Goal: Obtain resource: Download file/media

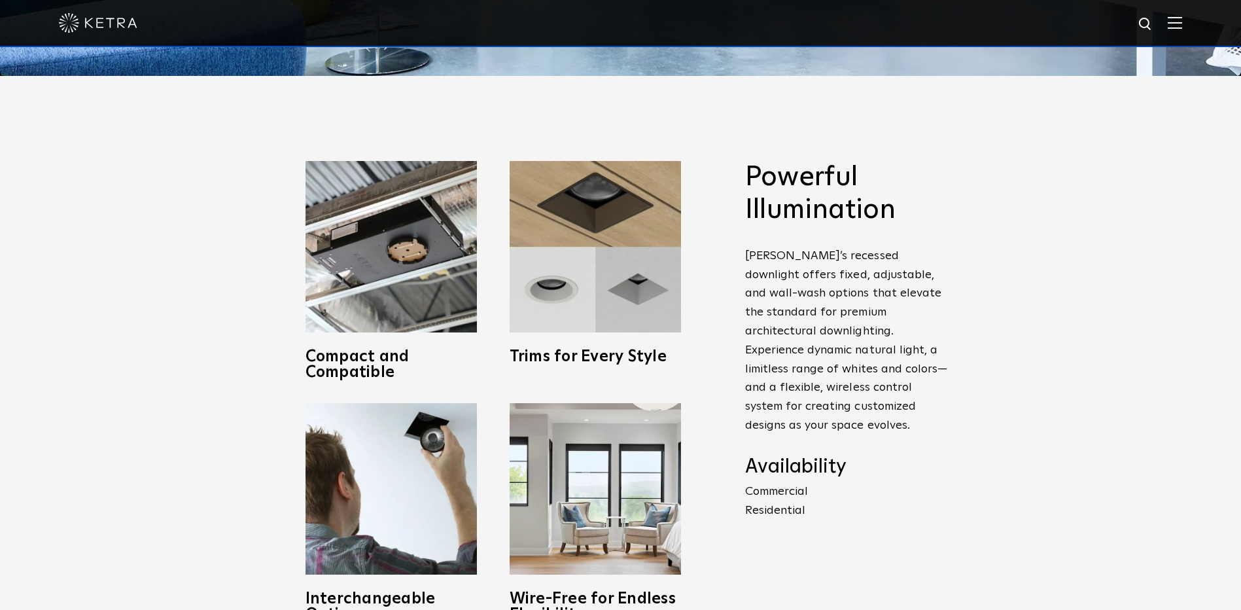
scroll to position [1067, 0]
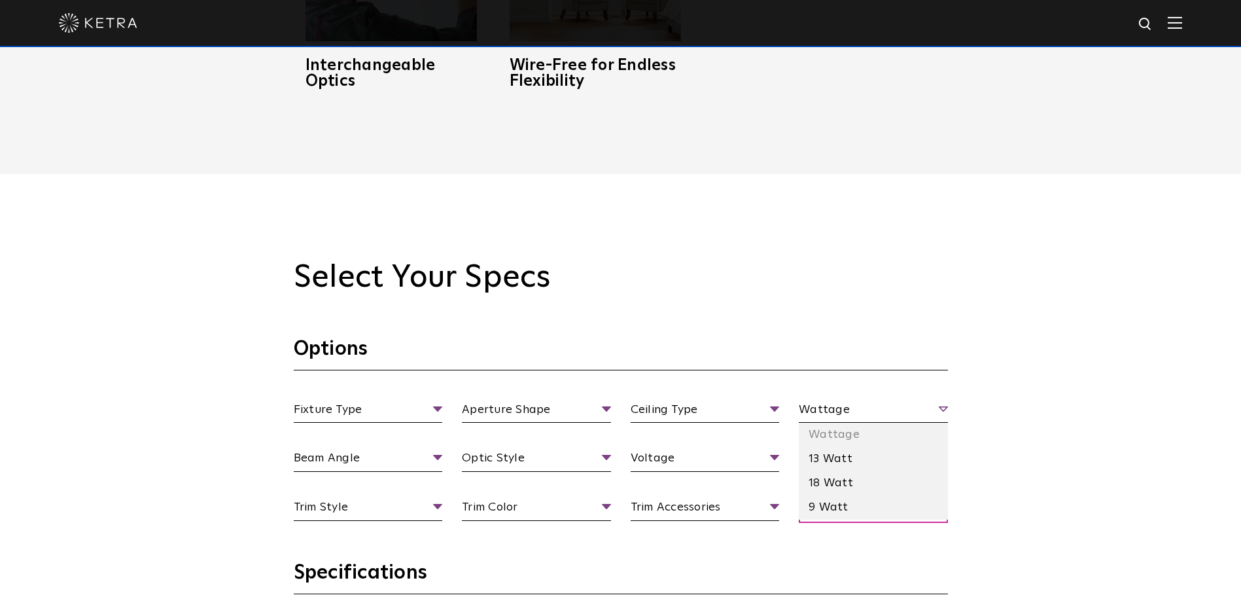
click at [911, 400] on span "Wattage" at bounding box center [873, 411] width 149 height 23
click at [911, 408] on span "Wattage" at bounding box center [873, 411] width 149 height 23
drag, startPoint x: 892, startPoint y: 465, endPoint x: 895, endPoint y: 476, distance: 11.6
click at [895, 476] on ul "Wattage 13 Watt 18 Watt 9 Watt" at bounding box center [873, 471] width 149 height 96
drag, startPoint x: 895, startPoint y: 476, endPoint x: 868, endPoint y: 421, distance: 61.2
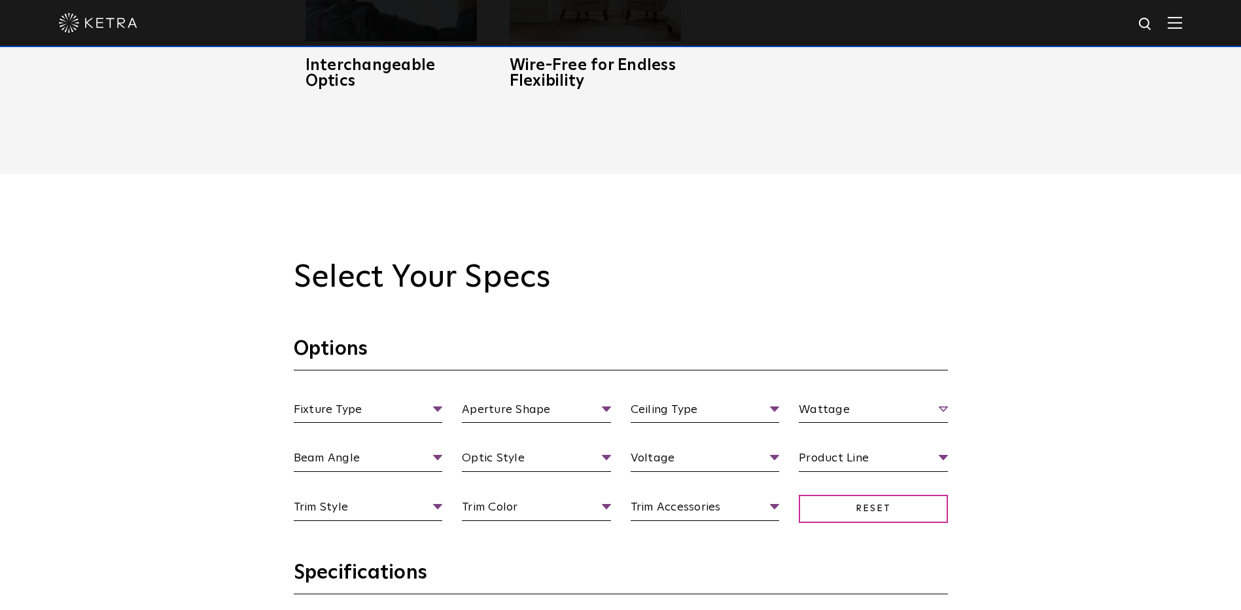
click at [870, 414] on span "Wattage" at bounding box center [873, 411] width 149 height 23
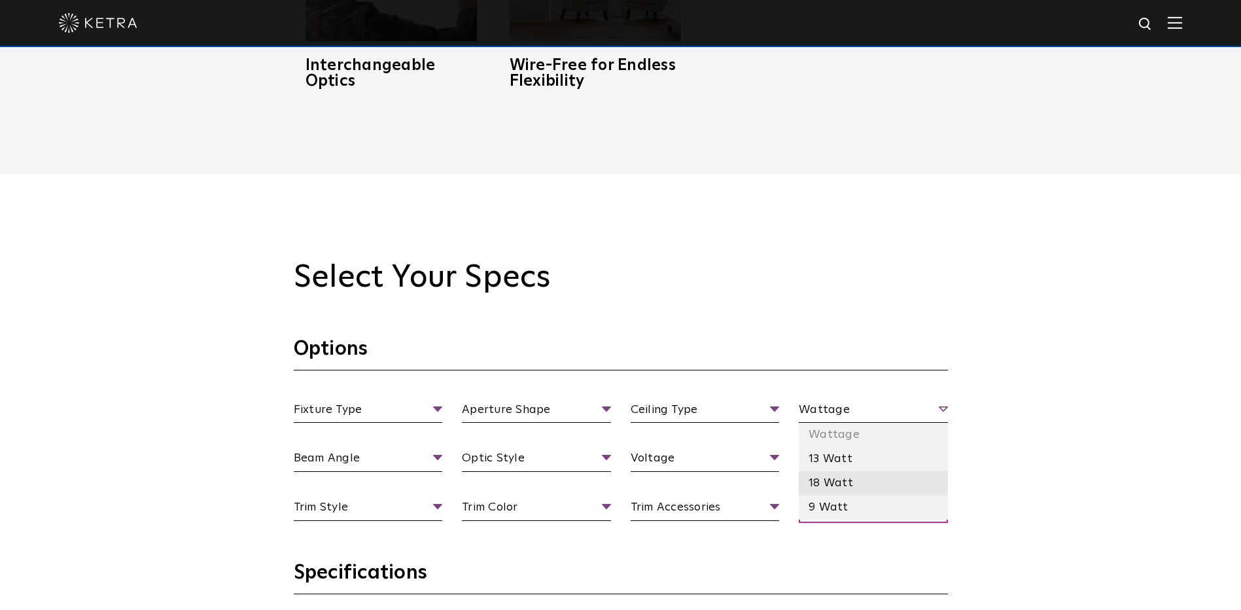
click at [843, 478] on li "18 Watt" at bounding box center [873, 483] width 149 height 24
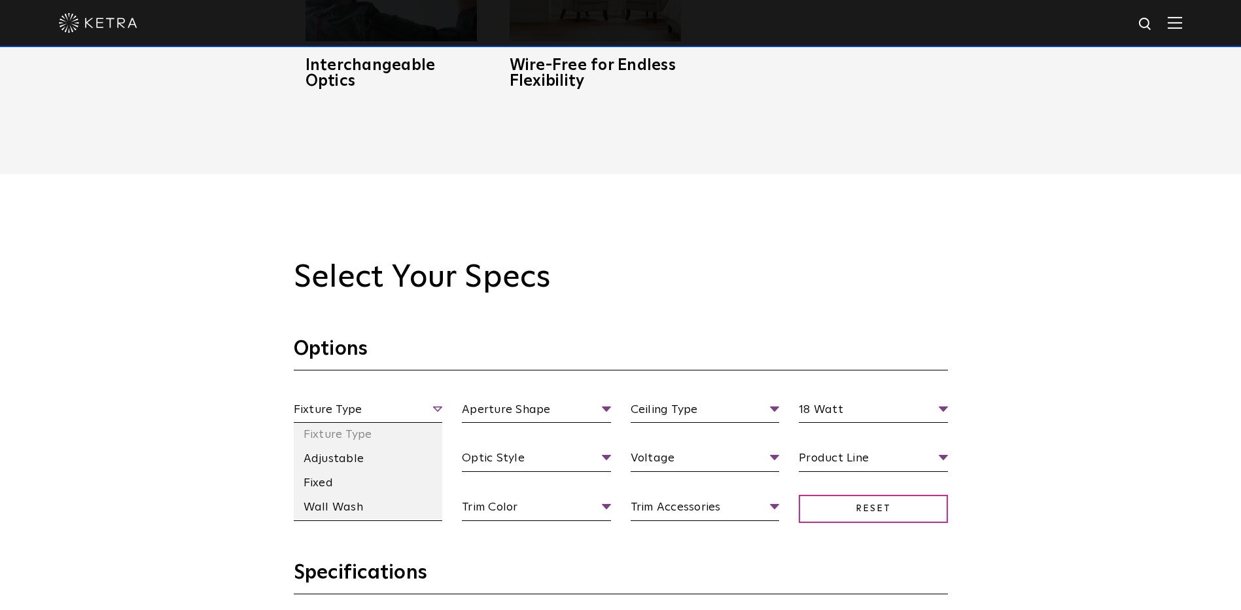
click at [399, 401] on span "Fixture Type" at bounding box center [368, 411] width 149 height 23
drag, startPoint x: 952, startPoint y: 353, endPoint x: 969, endPoint y: 348, distance: 17.8
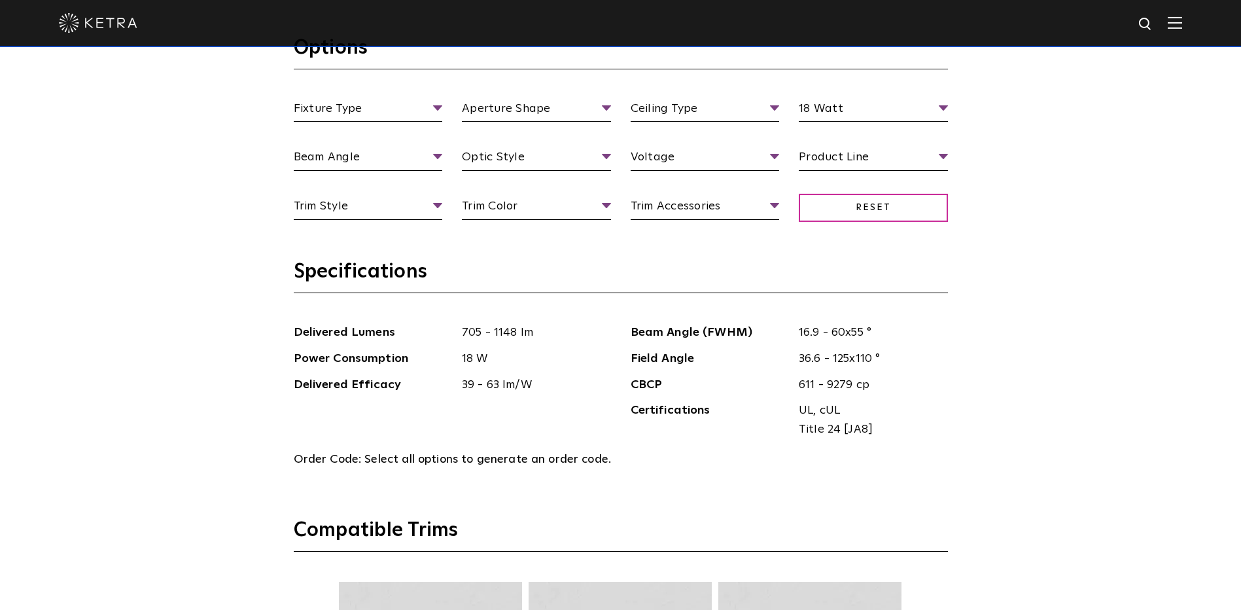
drag, startPoint x: 1014, startPoint y: 366, endPoint x: 1023, endPoint y: 292, distance: 75.1
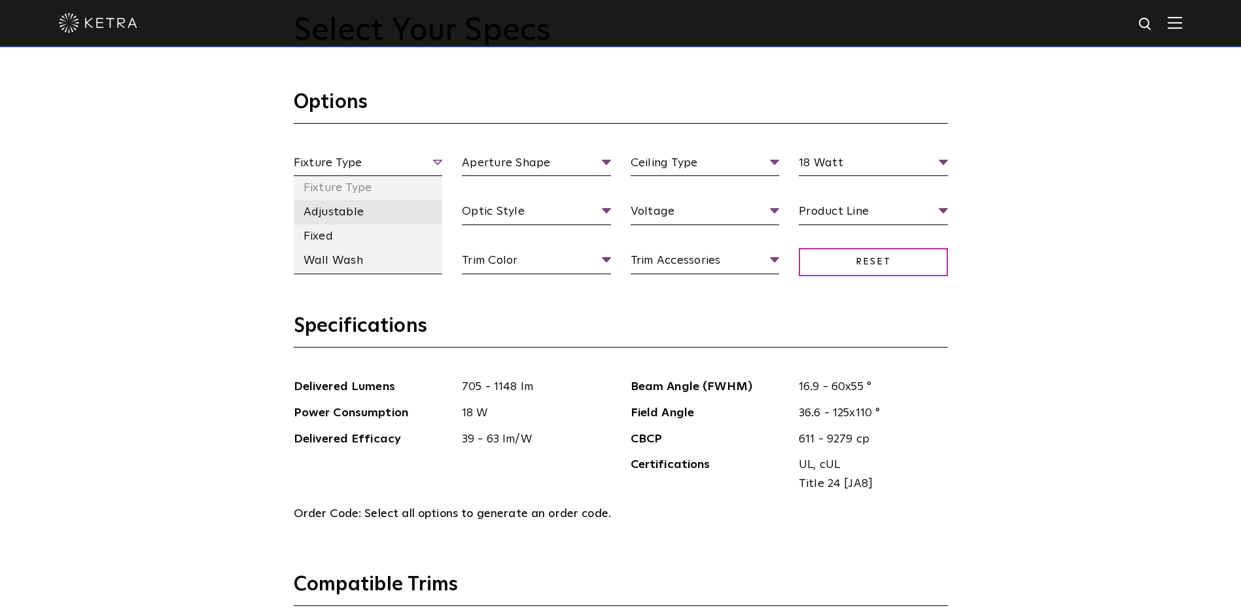
click at [380, 208] on li "Adjustable" at bounding box center [368, 212] width 149 height 24
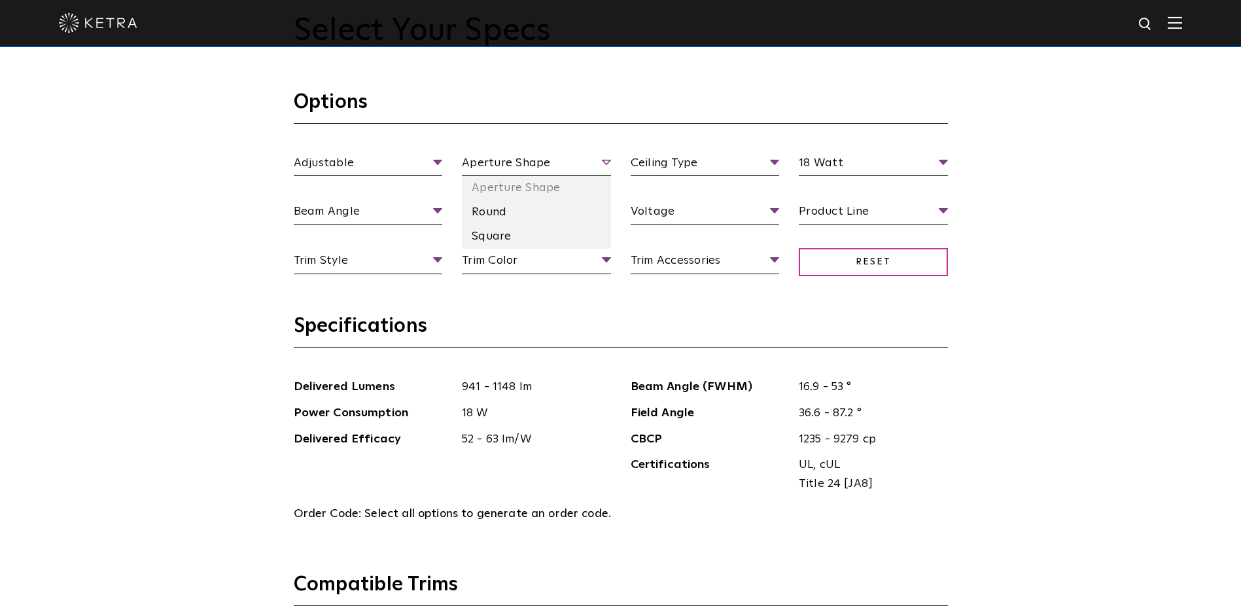
click at [506, 164] on span "Aperture Shape" at bounding box center [536, 165] width 149 height 23
click at [501, 233] on li "Square" at bounding box center [536, 236] width 149 height 24
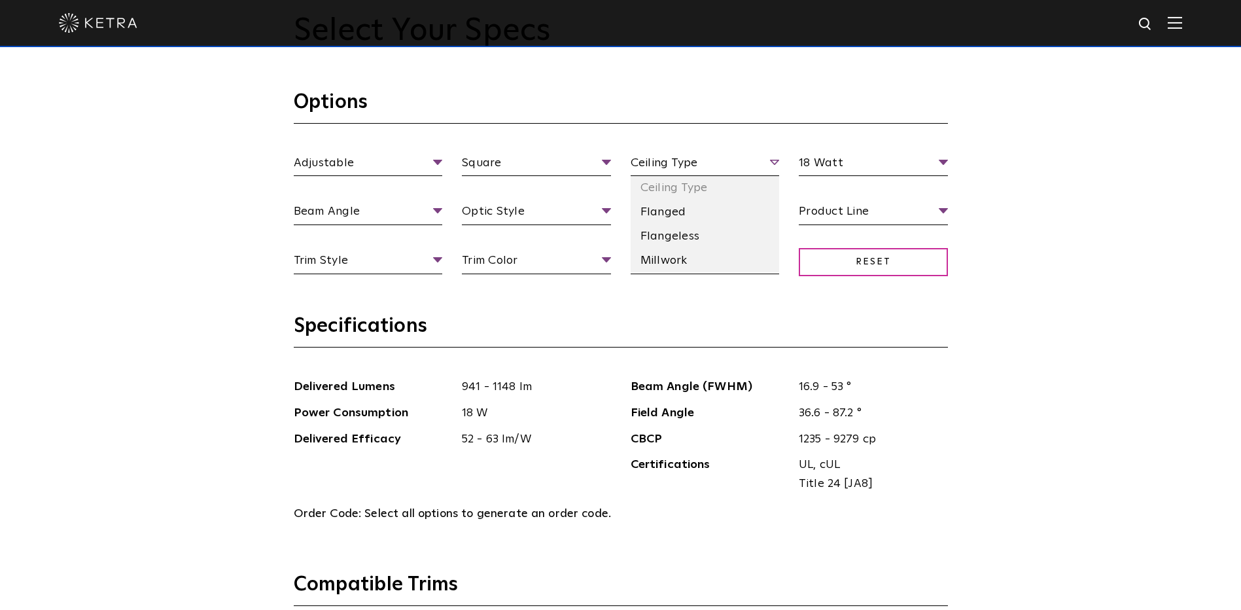
click at [673, 154] on span "Ceiling Type" at bounding box center [705, 165] width 149 height 23
drag, startPoint x: 679, startPoint y: 239, endPoint x: 684, endPoint y: 235, distance: 7.0
click at [679, 239] on li "Flangeless" at bounding box center [705, 236] width 149 height 24
click at [1040, 289] on div "Select Your Specs Options Adjustable Fixture Type Adjustable Fixed Wall Wash Sq…" at bounding box center [620, 593] width 1241 height 1333
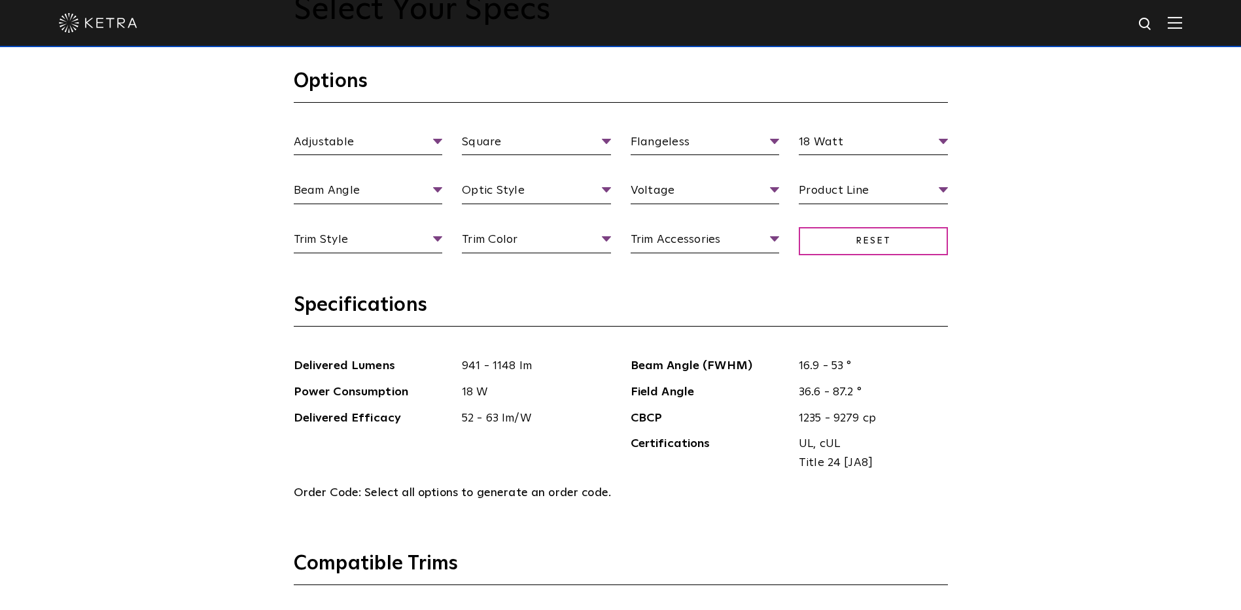
drag, startPoint x: 1035, startPoint y: 334, endPoint x: 1039, endPoint y: 357, distance: 23.9
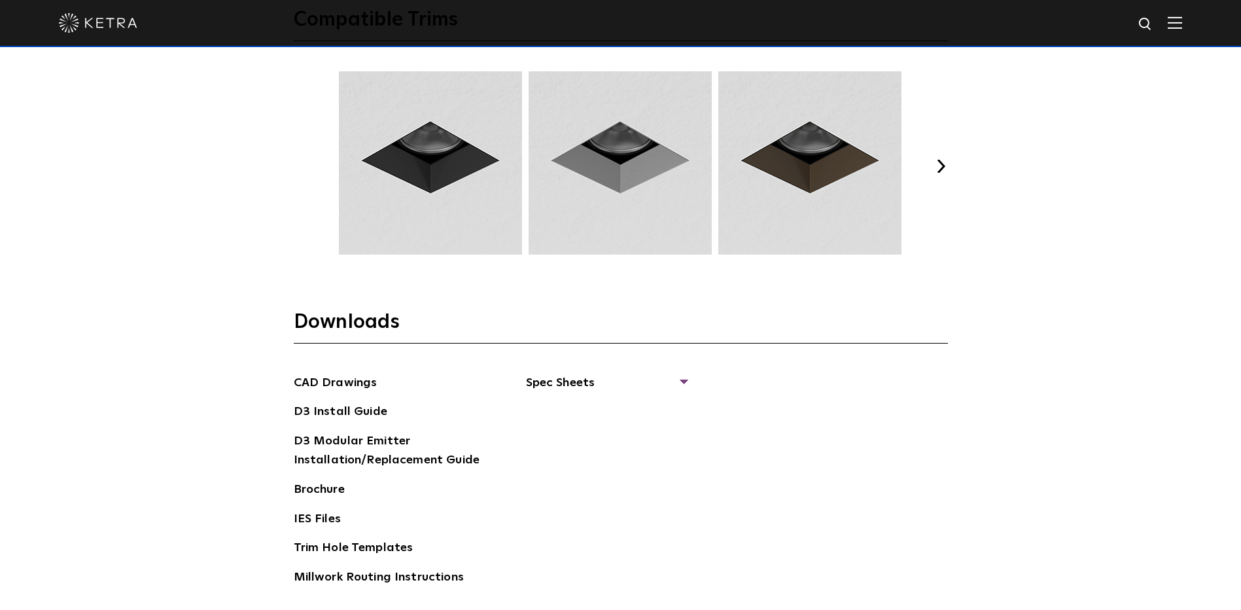
drag, startPoint x: 917, startPoint y: 389, endPoint x: 921, endPoint y: 449, distance: 59.7
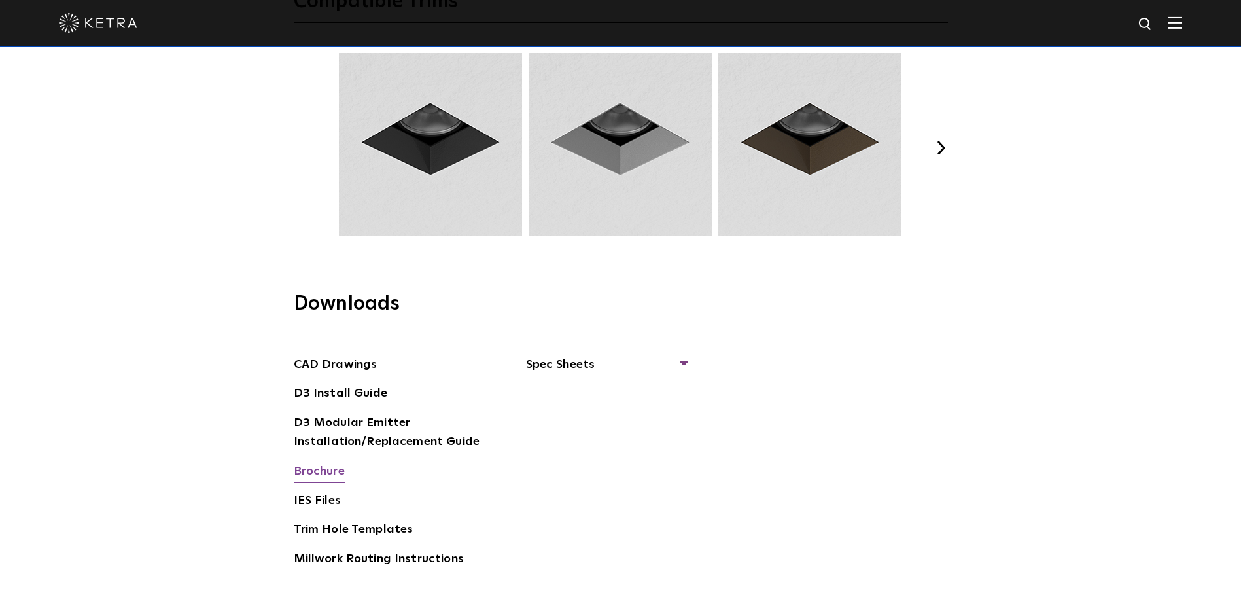
click at [339, 465] on link "Brochure" at bounding box center [319, 472] width 51 height 21
